Goal: Find specific page/section

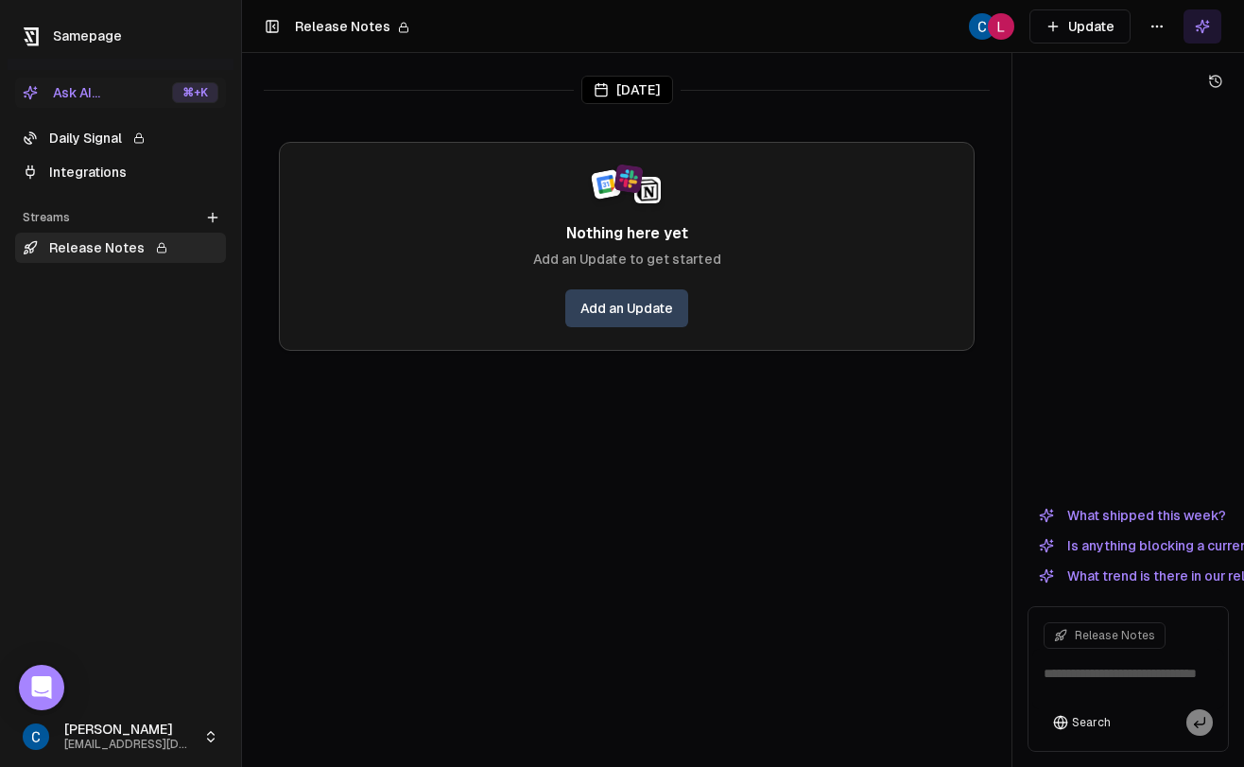
click at [72, 130] on link "Daily Signal" at bounding box center [120, 138] width 211 height 30
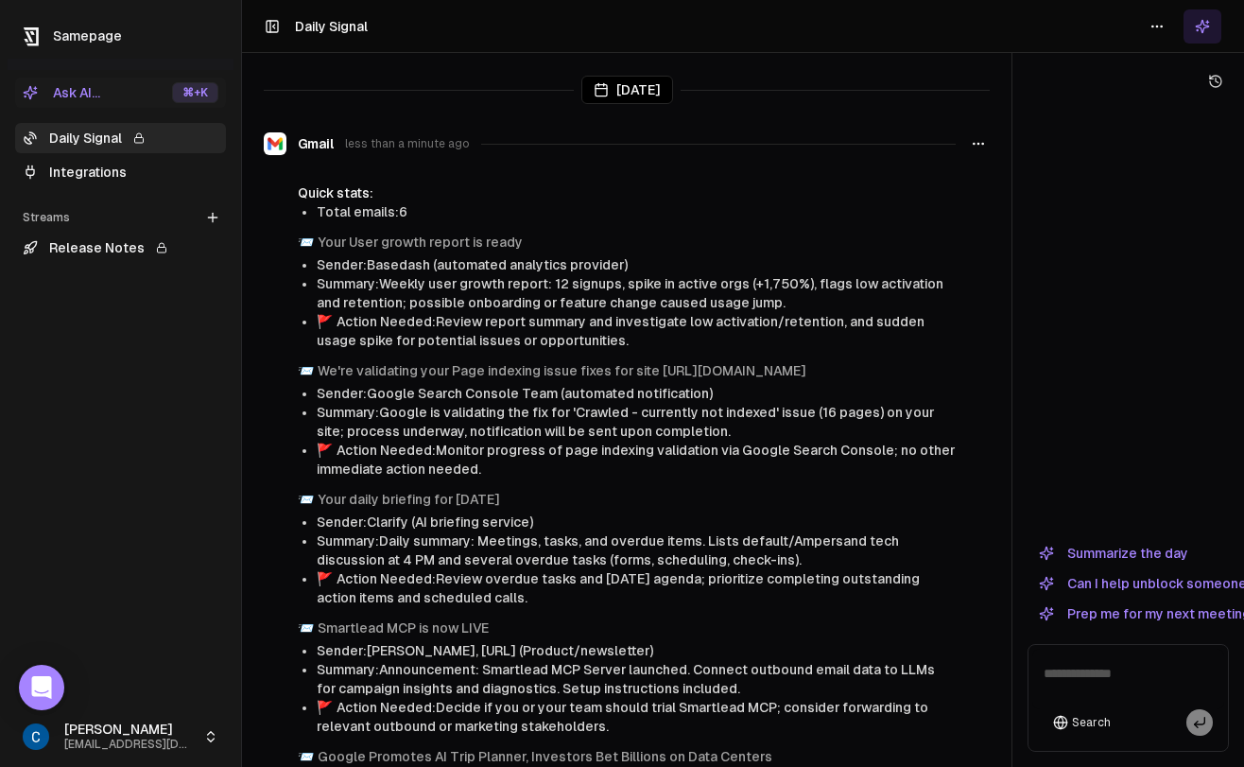
click at [120, 169] on link "Integrations" at bounding box center [120, 172] width 211 height 30
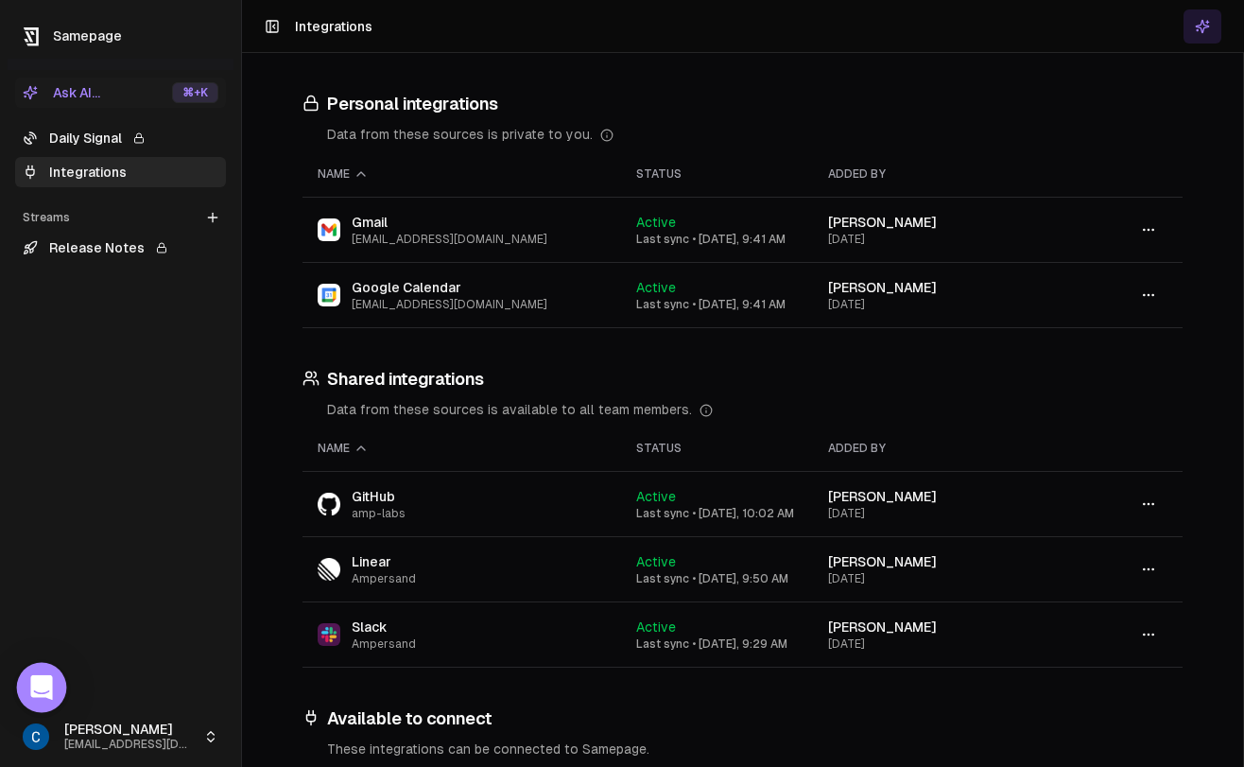
click at [37, 691] on icon "Open Intercom Messenger" at bounding box center [41, 687] width 25 height 25
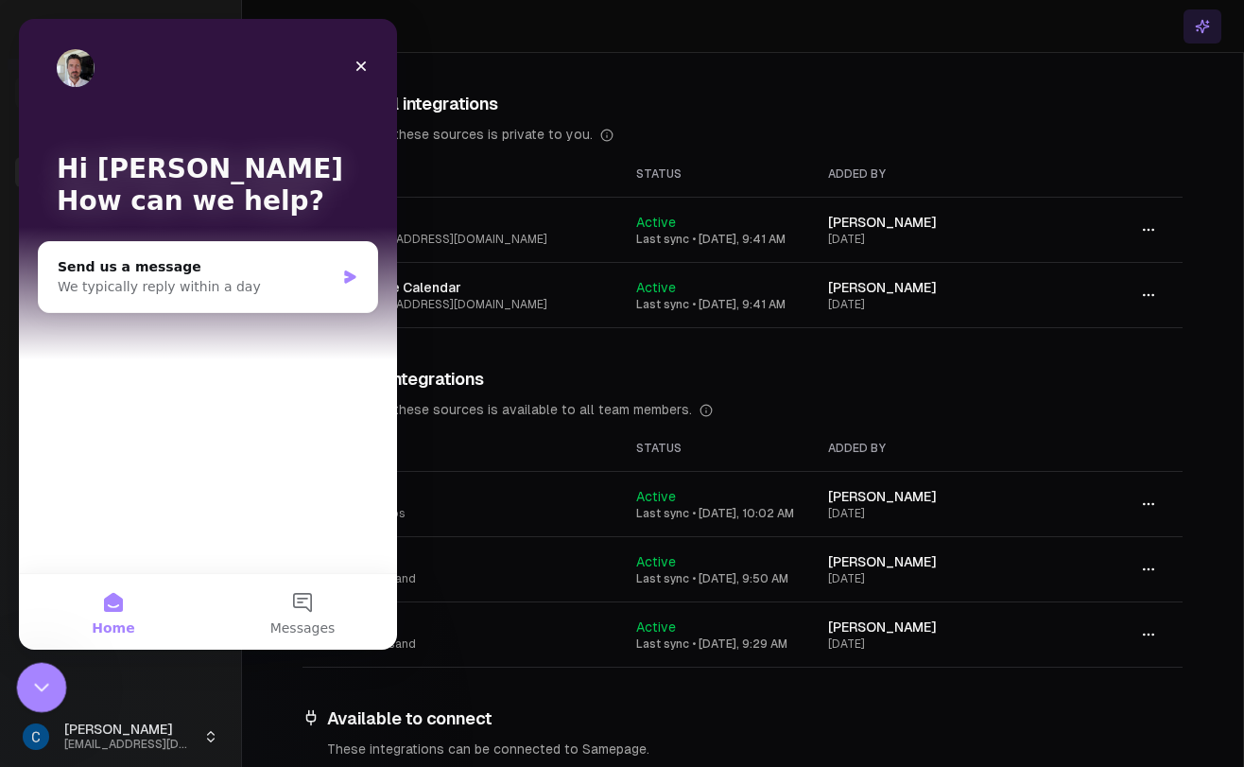
drag, startPoint x: 53, startPoint y: 1353, endPoint x: 34, endPoint y: 687, distance: 665.8
click at [33, 688] on icon "Close Intercom Messenger" at bounding box center [38, 684] width 23 height 23
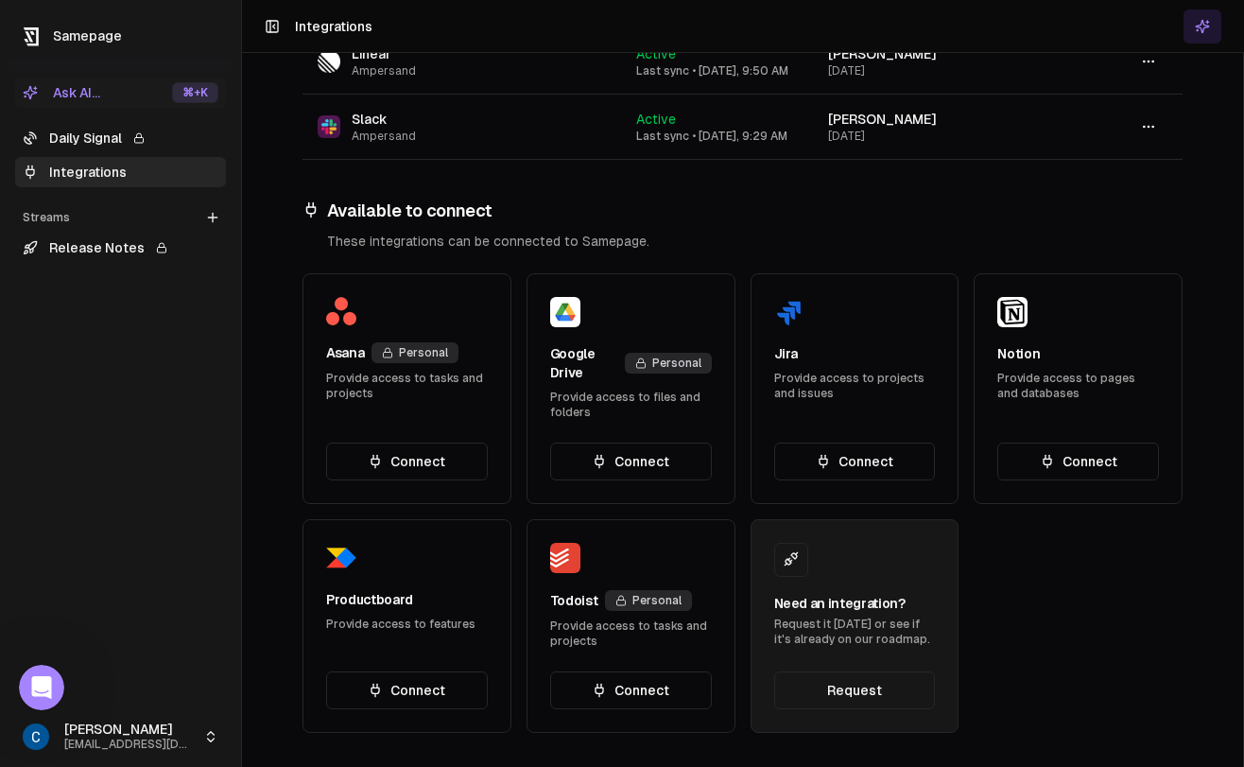
scroll to position [511, 0]
